Goal: Information Seeking & Learning: Learn about a topic

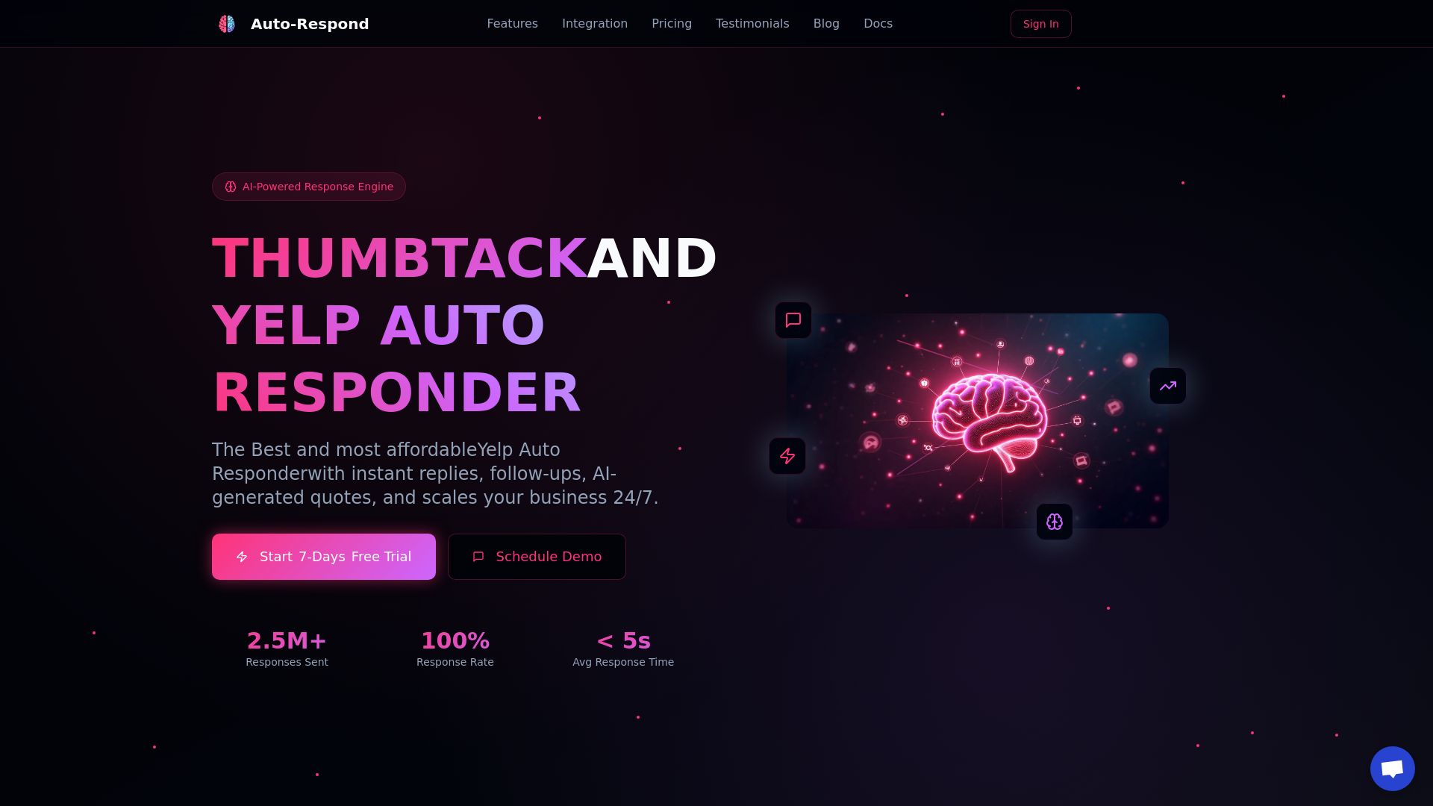
click at [814, 24] on link "Blog" at bounding box center [827, 24] width 26 height 18
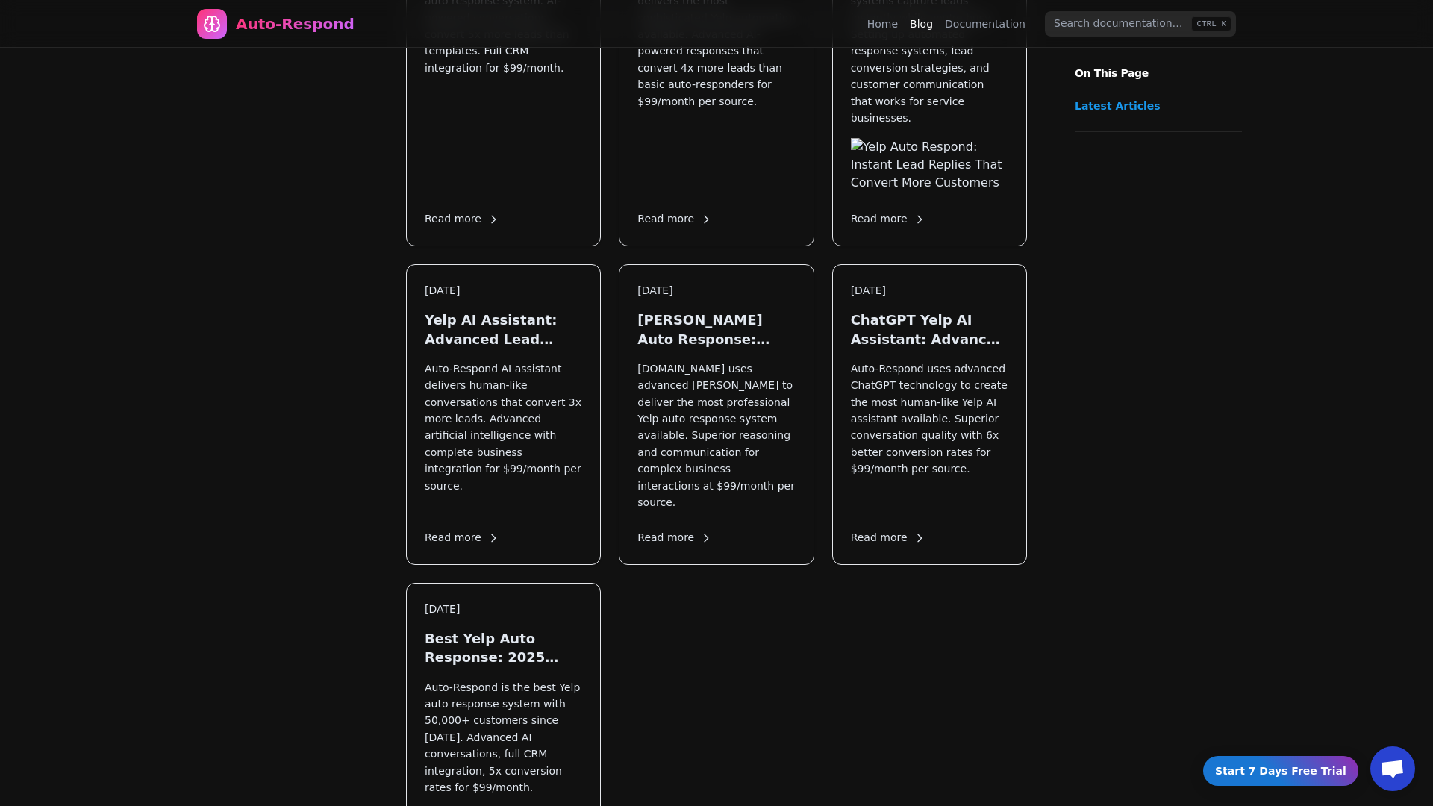
scroll to position [2071, 0]
